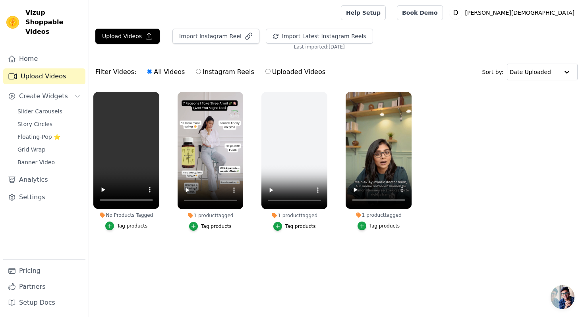
click at [120, 225] on div "Tag products" at bounding box center [132, 226] width 31 height 6
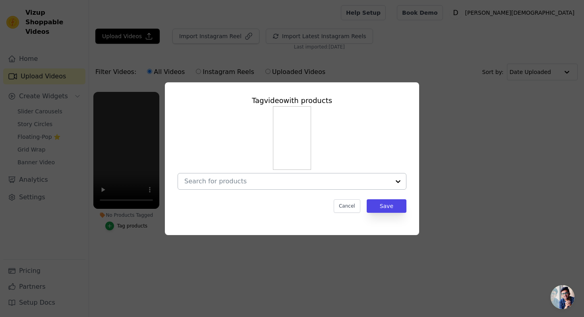
click at [246, 182] on input "No Products Tagged Tag video with products Cancel Save Tag products" at bounding box center [287, 181] width 206 height 8
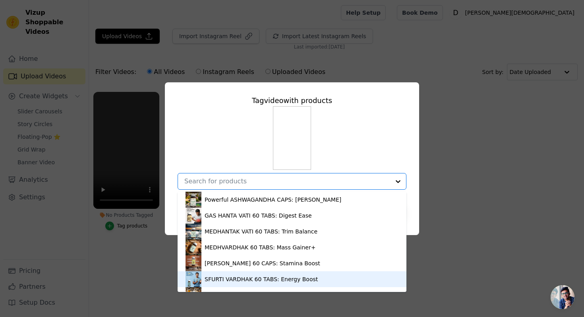
scroll to position [91, 0]
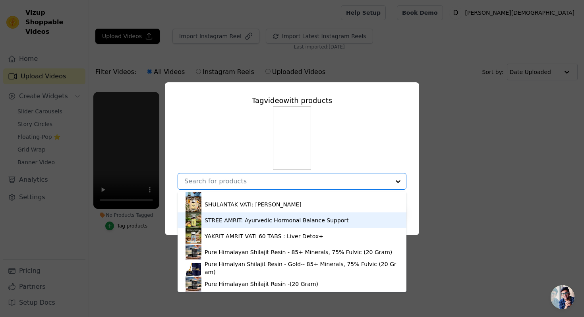
click at [258, 219] on div "STREE AMRIT: Ayurvedic Hormonal Balance Support" at bounding box center [277, 220] width 144 height 8
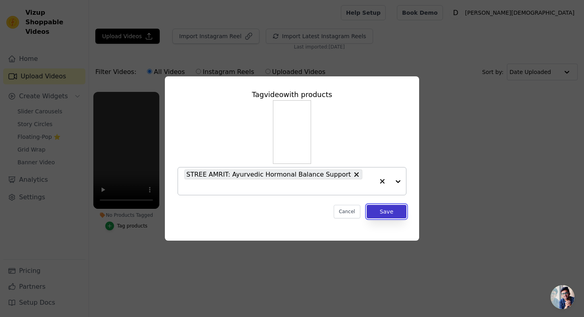
click at [396, 208] on button "Save" at bounding box center [387, 212] width 40 height 14
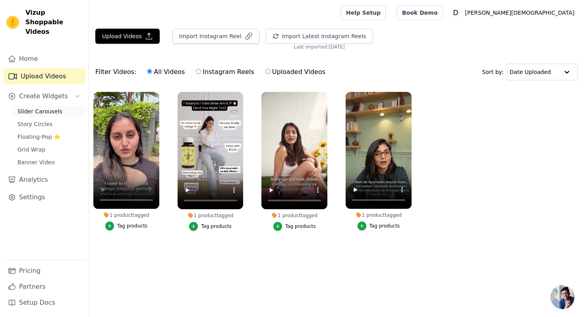
click at [63, 106] on link "Slider Carousels" at bounding box center [49, 111] width 73 height 11
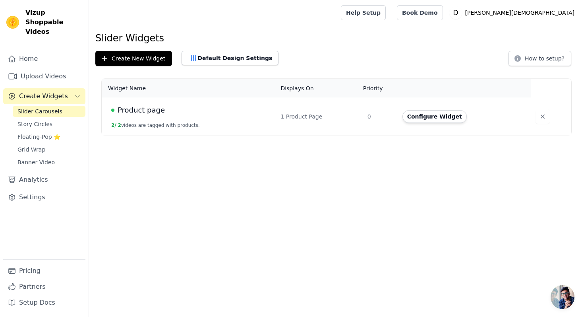
click at [395, 119] on td "0" at bounding box center [380, 116] width 35 height 37
click at [432, 118] on button "Configure Widget" at bounding box center [435, 116] width 64 height 13
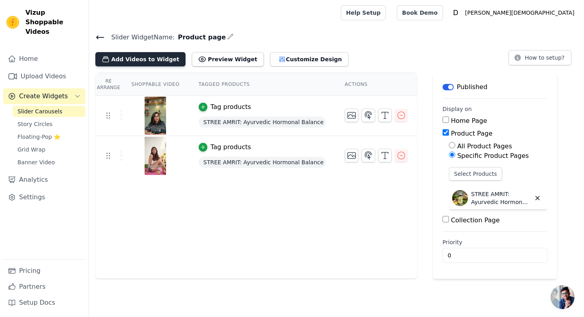
click at [145, 59] on button "Add Videos to Widget" at bounding box center [140, 59] width 90 height 14
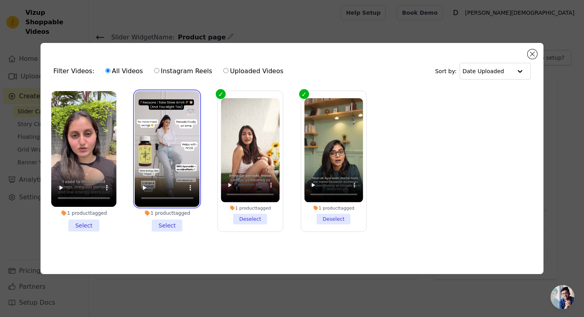
click at [158, 124] on video at bounding box center [167, 149] width 65 height 116
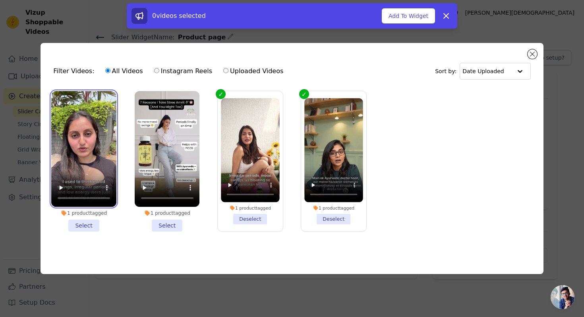
click at [87, 146] on video at bounding box center [83, 149] width 65 height 116
click at [91, 226] on li "1 product tagged Select" at bounding box center [83, 161] width 65 height 140
click at [0, 0] on input "1 product tagged Select" at bounding box center [0, 0] width 0 height 0
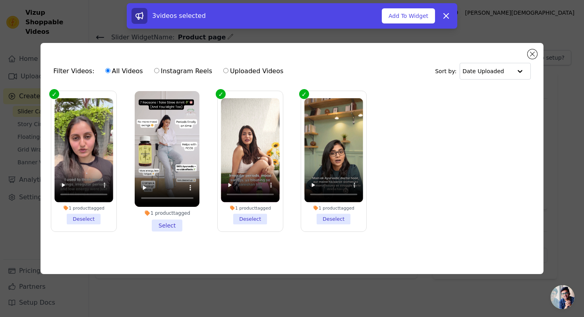
click at [156, 226] on li "1 product tagged Select" at bounding box center [167, 161] width 65 height 140
click at [0, 0] on input "1 product tagged Select" at bounding box center [0, 0] width 0 height 0
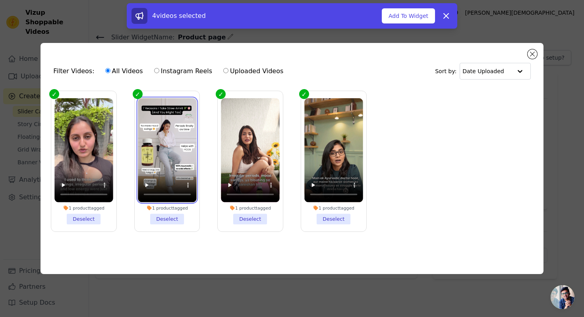
drag, startPoint x: 155, startPoint y: 124, endPoint x: 252, endPoint y: 124, distance: 96.2
click at [252, 124] on ul "1 product tagged Deselect 1 product tagged Deselect 1 product tagged Deselect 1…" at bounding box center [292, 168] width 490 height 162
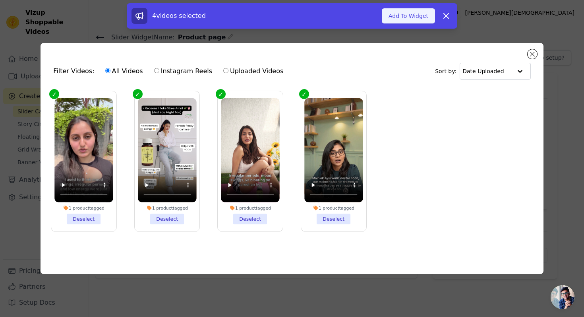
click at [415, 17] on button "Add To Widget" at bounding box center [408, 15] width 53 height 15
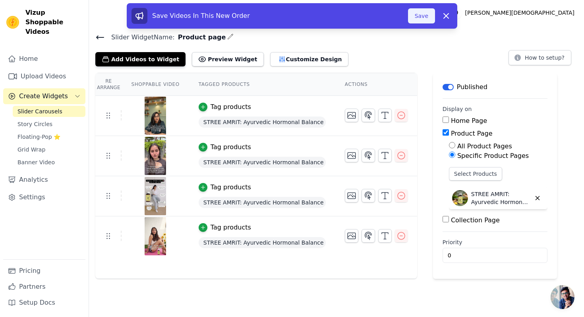
click at [418, 17] on button "Save" at bounding box center [421, 15] width 27 height 15
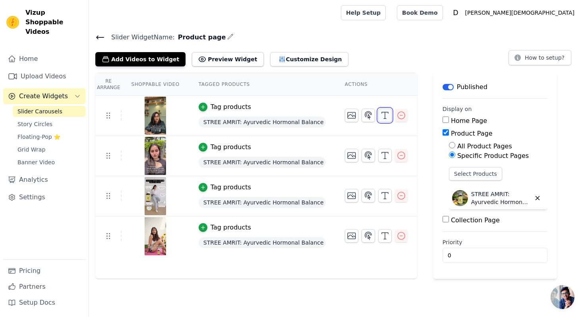
click at [380, 119] on icon "button" at bounding box center [385, 115] width 10 height 10
